Goal: Task Accomplishment & Management: Use online tool/utility

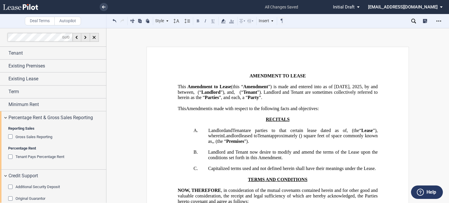
scroll to position [12, 0]
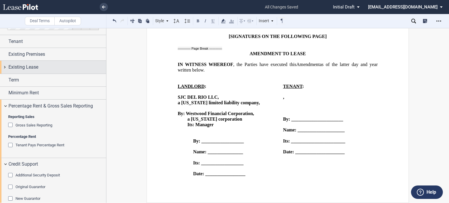
click at [28, 67] on span "Existing Lease" at bounding box center [23, 67] width 30 height 7
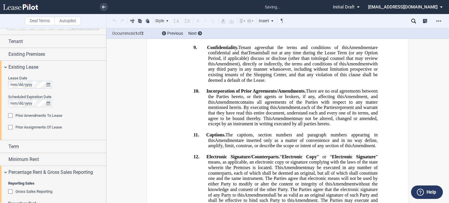
scroll to position [50, 0]
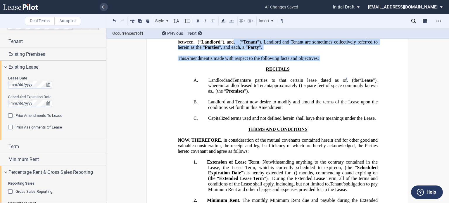
drag, startPoint x: 446, startPoint y: 46, endPoint x: 446, endPoint y: 72, distance: 26.0
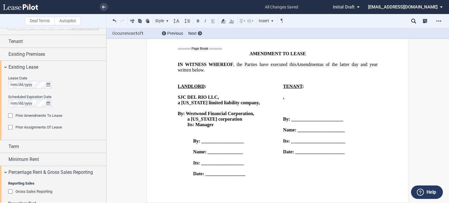
scroll to position [814, 0]
click at [32, 144] on div "Term" at bounding box center [57, 146] width 98 height 7
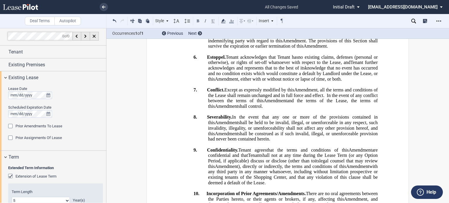
scroll to position [0, 0]
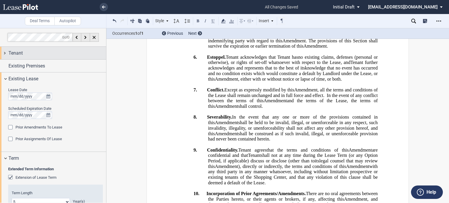
click at [81, 49] on div "Tenant" at bounding box center [53, 53] width 106 height 13
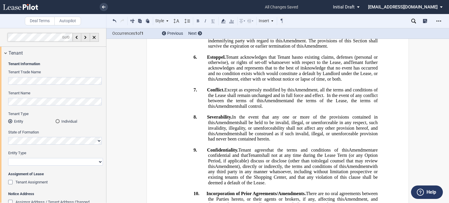
click at [56, 121] on div "Individual" at bounding box center [58, 121] width 4 height 4
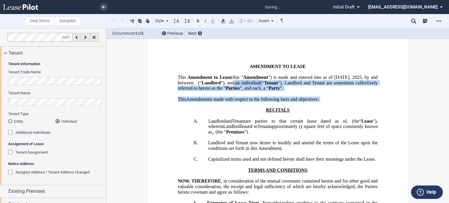
scroll to position [9, 0]
click at [10, 132] on div "Additional Individuals" at bounding box center [11, 133] width 6 height 6
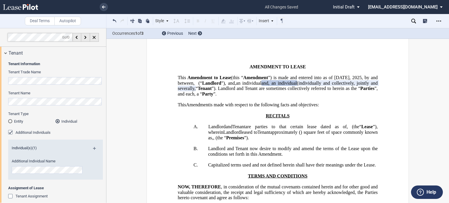
click at [36, 108] on div "Tenant Name" at bounding box center [55, 101] width 95 height 21
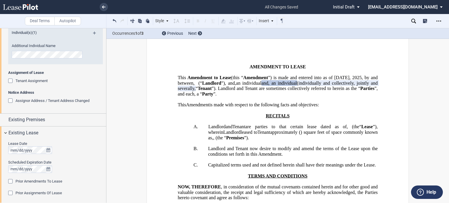
scroll to position [121, 0]
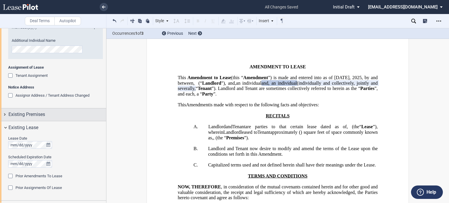
click at [44, 113] on span "Existing Premises" at bounding box center [26, 114] width 37 height 7
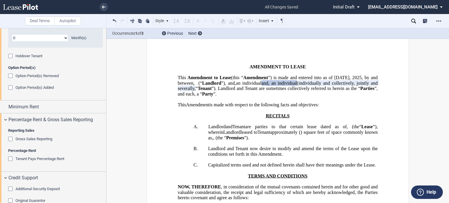
scroll to position [425, 0]
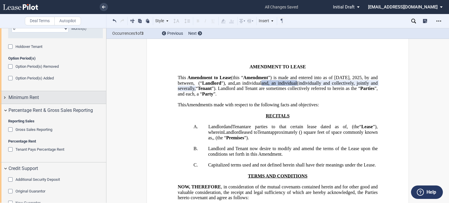
click at [52, 95] on div "Minimum Rent" at bounding box center [57, 97] width 98 height 7
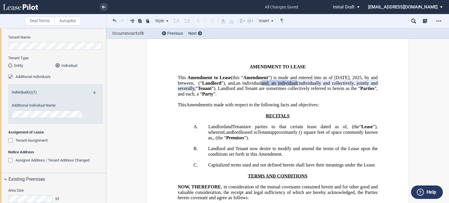
scroll to position [42, 0]
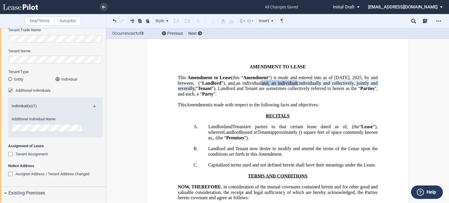
click at [94, 107] on md-icon at bounding box center [97, 108] width 8 height 7
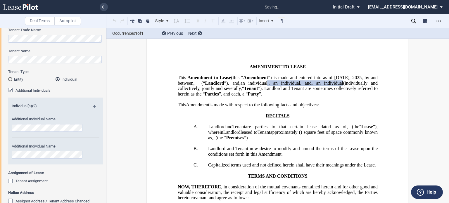
click at [94, 107] on md-icon at bounding box center [97, 108] width 8 height 7
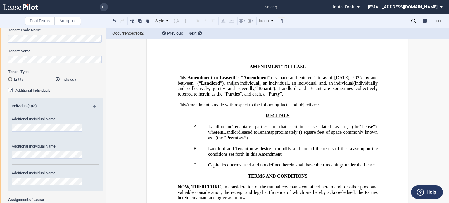
scroll to position [0, 53]
click at [104, 60] on div "Tenant Information Tenant Trade Name Tenant Name Tenant Type Entity Individual …" at bounding box center [53, 129] width 106 height 224
click at [260, 86] on span "an individual" at bounding box center [247, 82] width 25 height 5
click at [234, 86] on span "," at bounding box center [233, 82] width 1 height 5
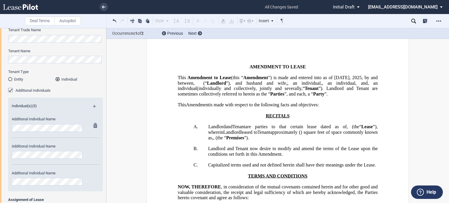
click at [83, 129] on div "Additional Individual Name" at bounding box center [47, 127] width 79 height 21
click at [94, 182] on md-icon at bounding box center [97, 180] width 7 height 7
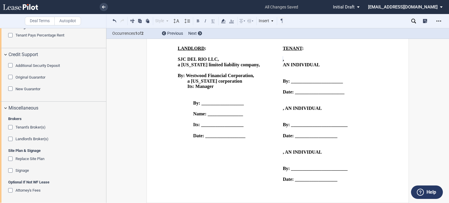
scroll to position [867, 0]
click at [283, 62] on span "AN INDIVIDUAL" at bounding box center [301, 64] width 37 height 5
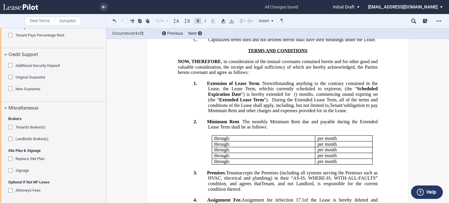
scroll to position [0, 0]
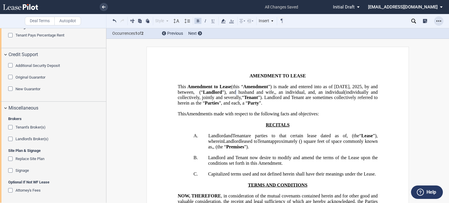
click at [438, 19] on icon "Open Lease options menu" at bounding box center [439, 21] width 5 height 5
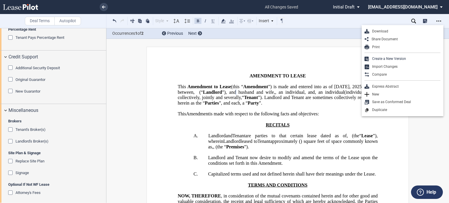
scroll to position [706, 0]
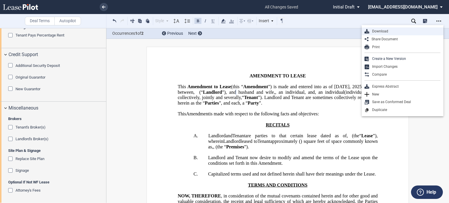
click at [385, 29] on div "Download" at bounding box center [405, 31] width 71 height 5
